Goal: Task Accomplishment & Management: Manage account settings

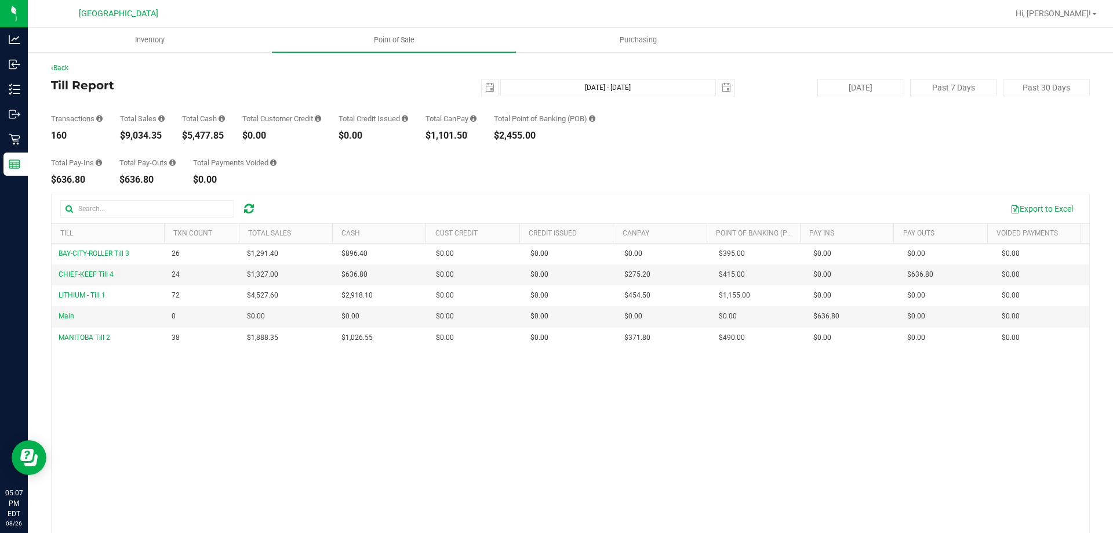
scroll to position [58, 0]
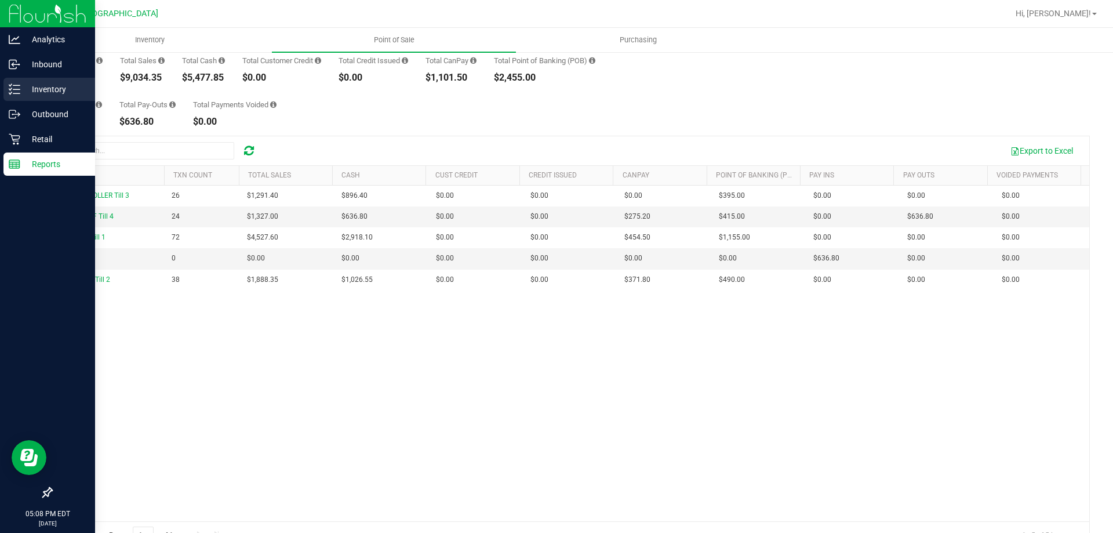
click at [5, 86] on div "Inventory" at bounding box center [49, 89] width 92 height 23
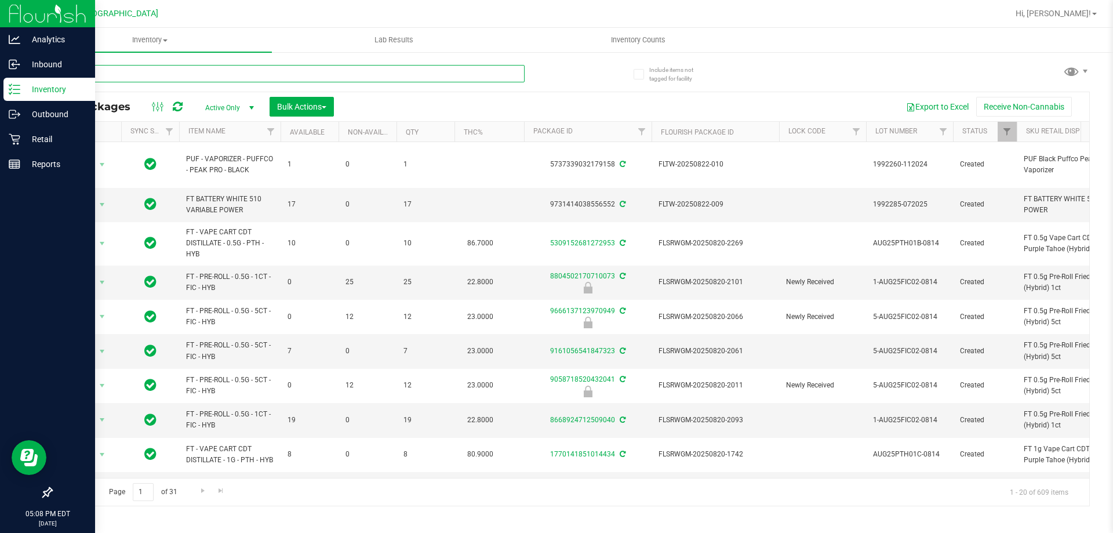
click at [474, 77] on input "text" at bounding box center [288, 73] width 474 height 17
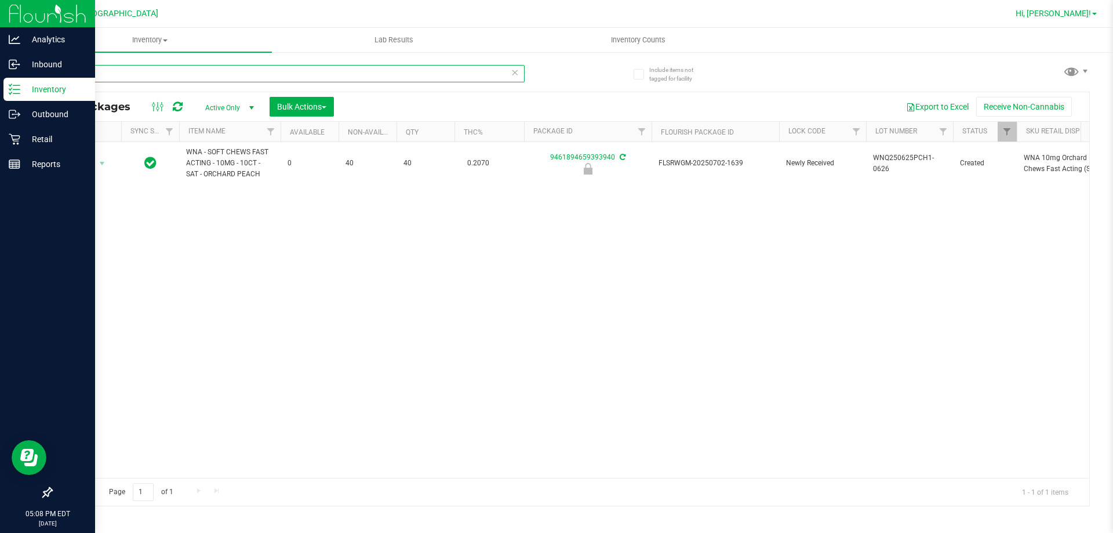
type input "orchard"
click at [1080, 12] on span "Hi, [PERSON_NAME]!" at bounding box center [1053, 13] width 75 height 9
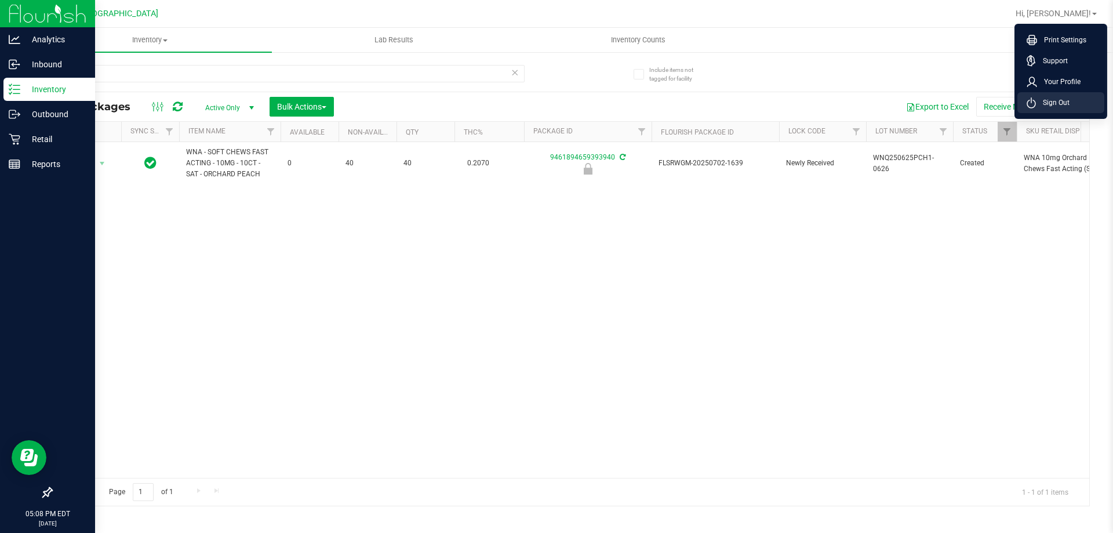
click at [1062, 103] on span "Sign Out" at bounding box center [1053, 103] width 34 height 12
